Goal: Transaction & Acquisition: Register for event/course

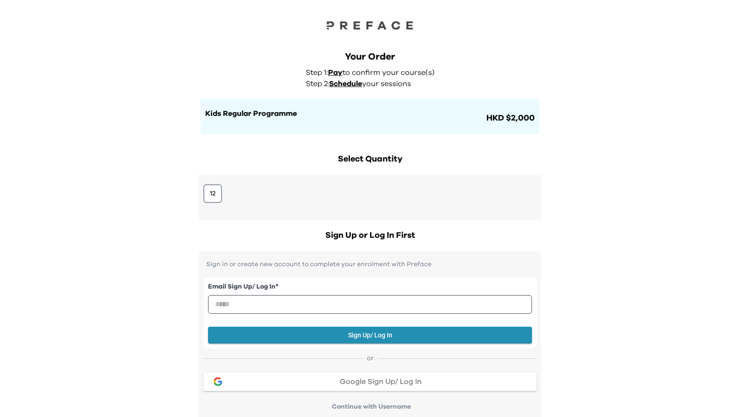
click at [216, 184] on div "12" at bounding box center [370, 197] width 343 height 45
click at [211, 190] on button "12" at bounding box center [212, 193] width 19 height 19
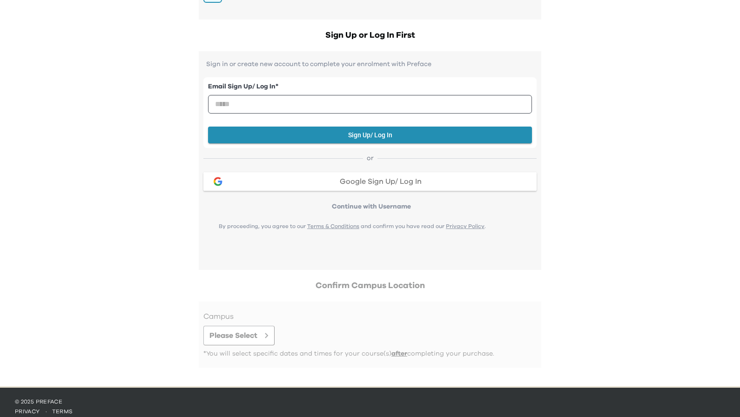
scroll to position [209, 0]
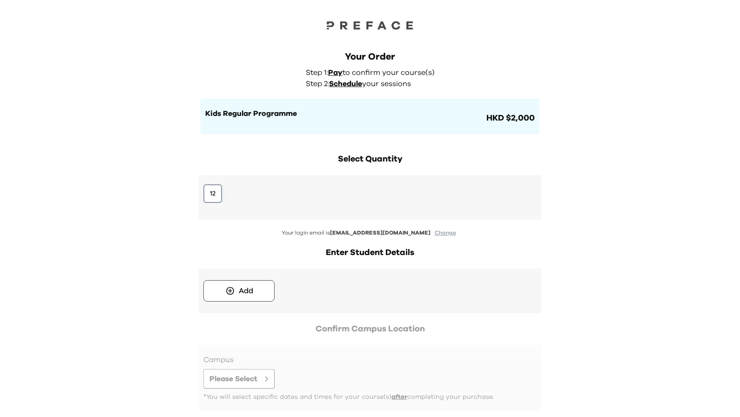
click at [212, 196] on button "12" at bounding box center [212, 193] width 19 height 19
click at [242, 300] on button "Add" at bounding box center [238, 290] width 71 height 21
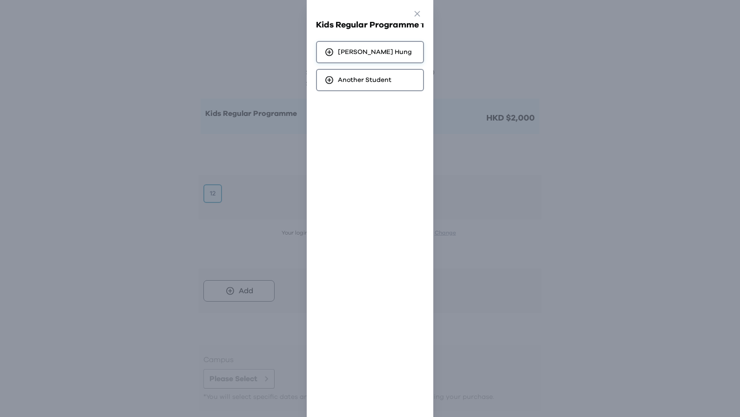
click at [363, 54] on span "[PERSON_NAME]" at bounding box center [375, 51] width 74 height 9
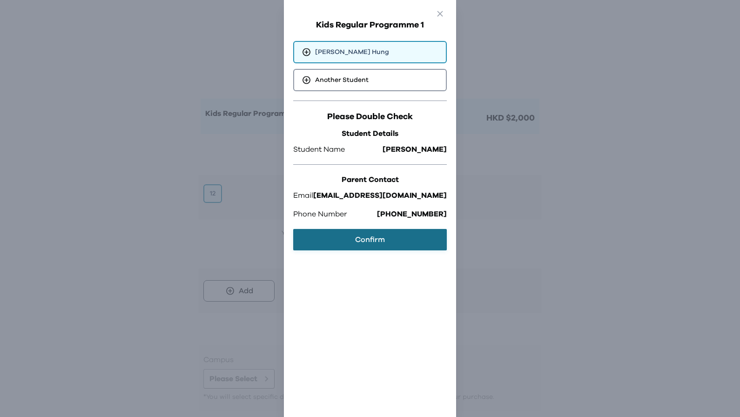
click at [391, 247] on button "Confirm" at bounding box center [370, 239] width 154 height 21
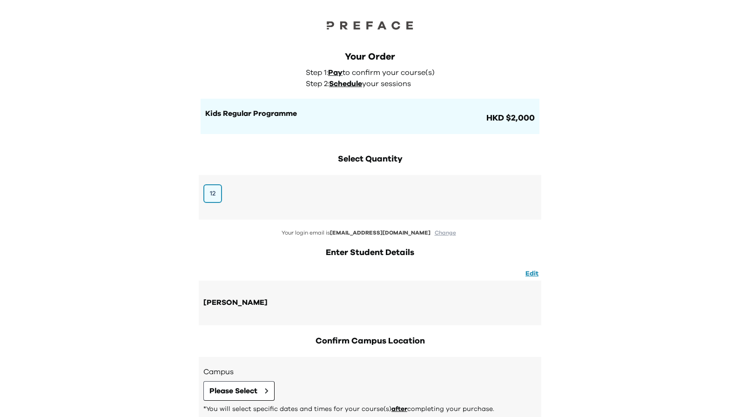
scroll to position [64, 0]
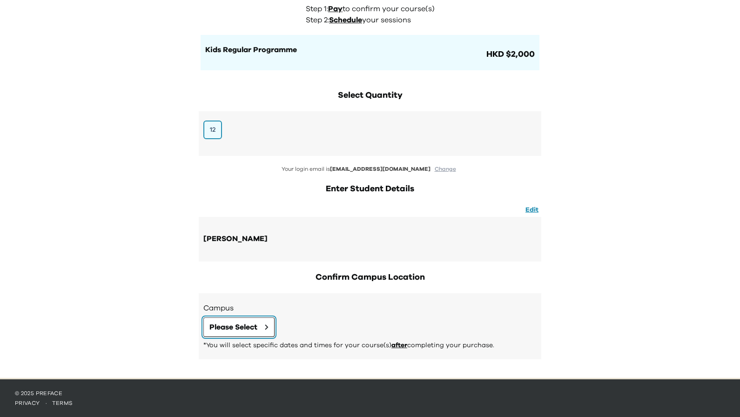
click at [252, 320] on button "Please Select" at bounding box center [238, 327] width 71 height 20
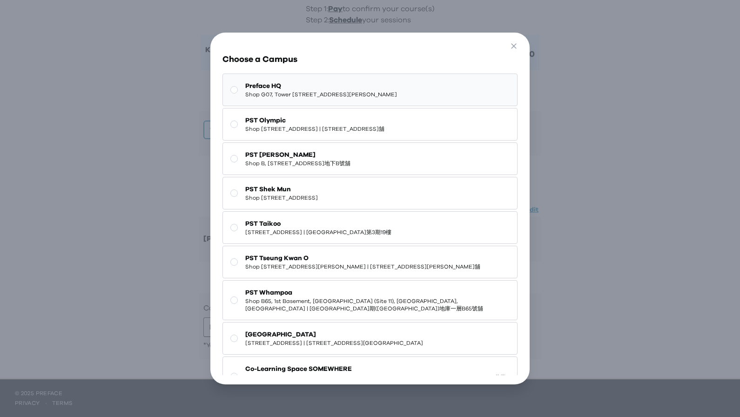
click at [301, 101] on button "Preface HQ Shop G07, Tower [STREET_ADDRESS][PERSON_NAME]" at bounding box center [371, 90] width 296 height 33
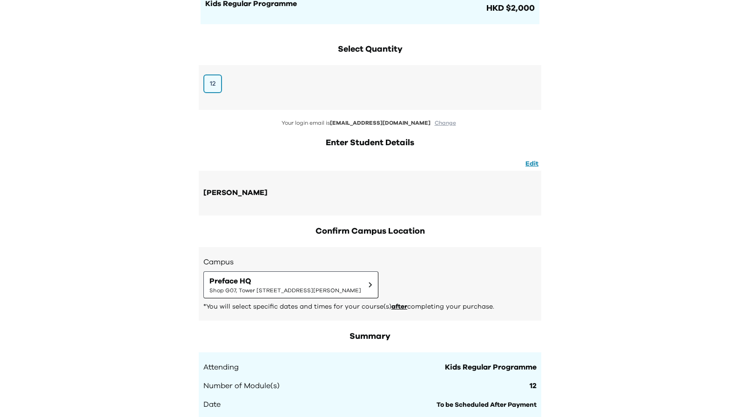
scroll to position [0, 0]
